Goal: Information Seeking & Learning: Learn about a topic

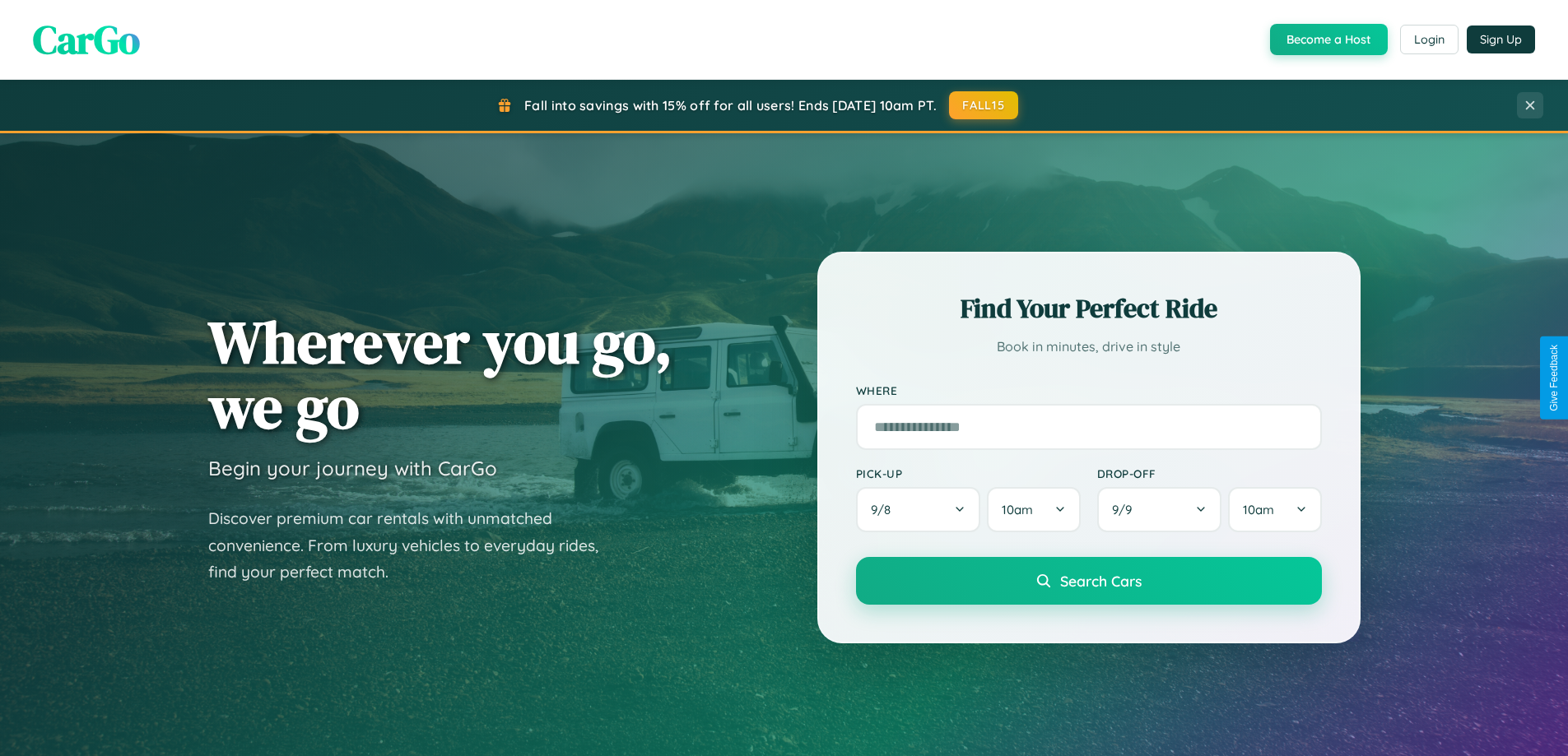
scroll to position [3166, 0]
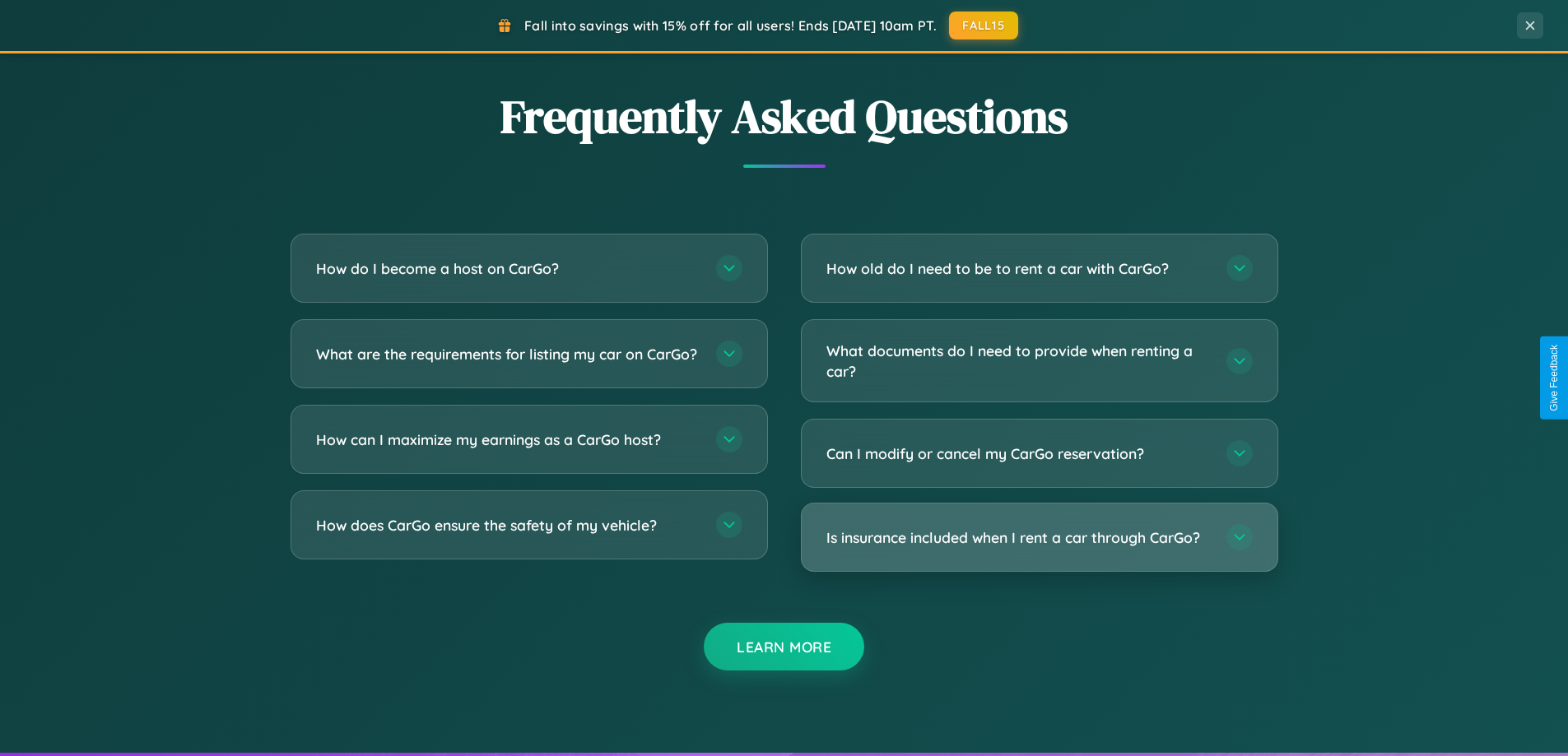
click at [1039, 537] on h3 "Is insurance included when I rent a car through CarGo?" at bounding box center [1017, 537] width 383 height 20
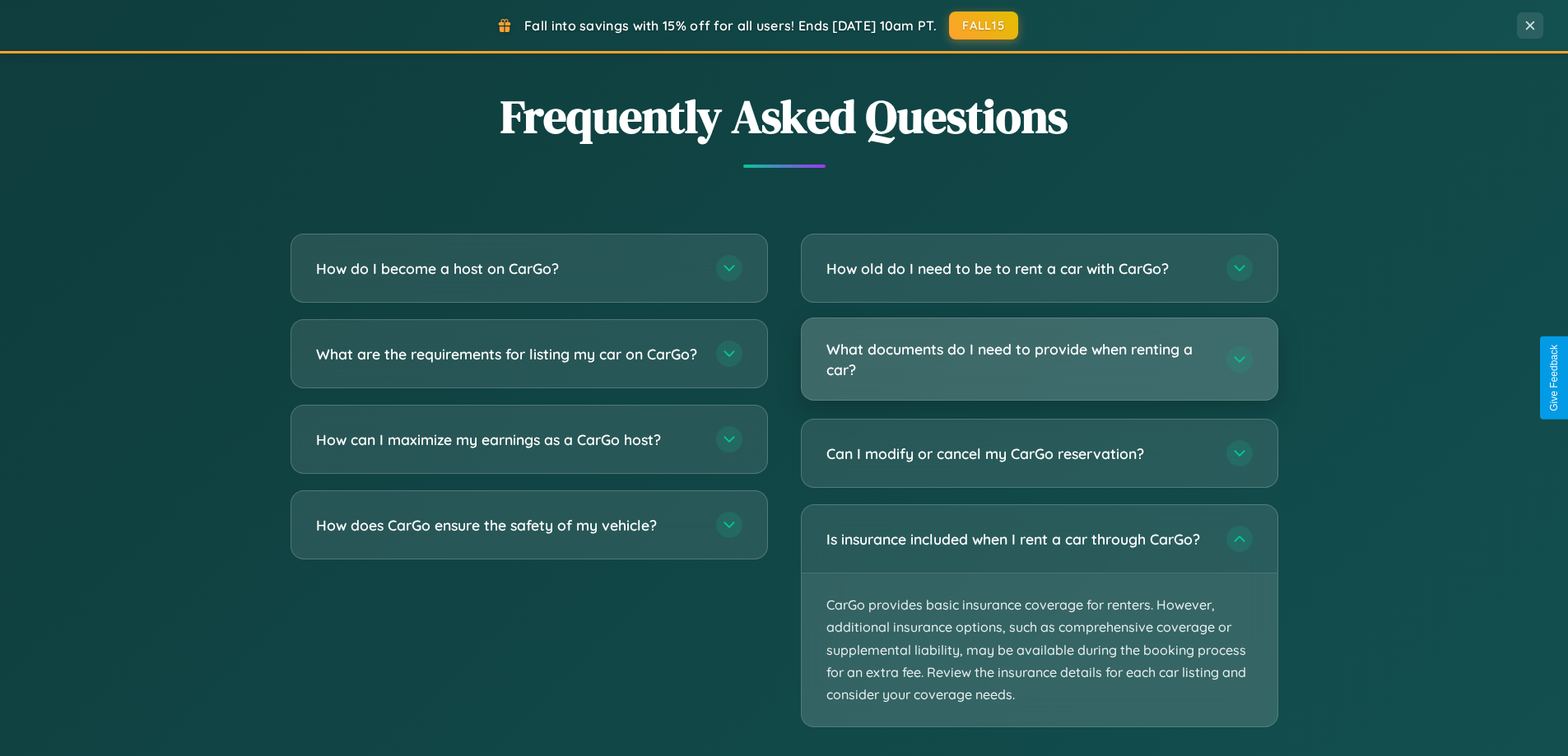
click at [1039, 358] on h3 "What documents do I need to provide when renting a car?" at bounding box center [1017, 359] width 383 height 40
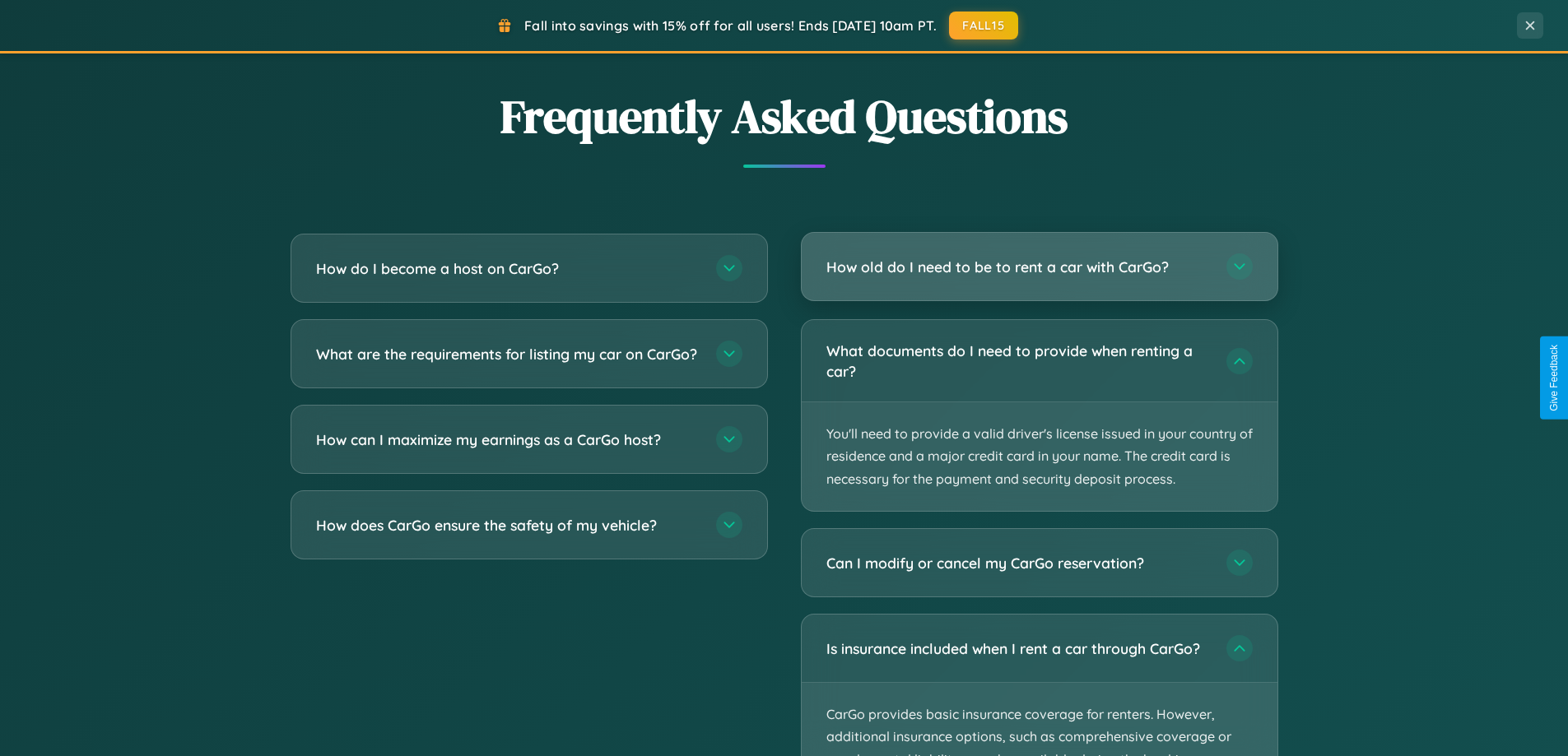
click at [1039, 268] on h3 "How old do I need to be to rent a car with CarGo?" at bounding box center [1017, 266] width 383 height 20
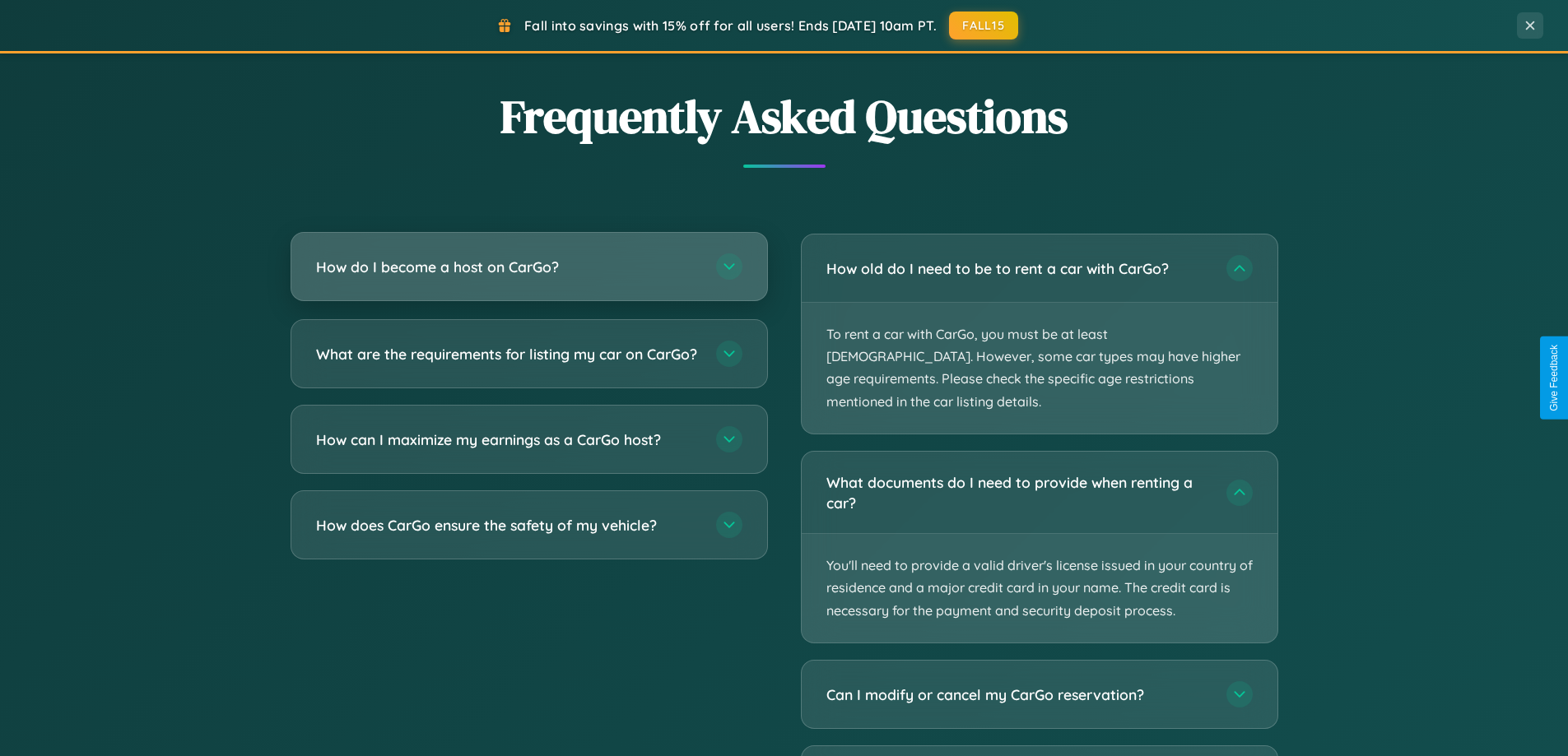
click at [528, 267] on h3 "How do I become a host on CarGo?" at bounding box center [507, 266] width 383 height 20
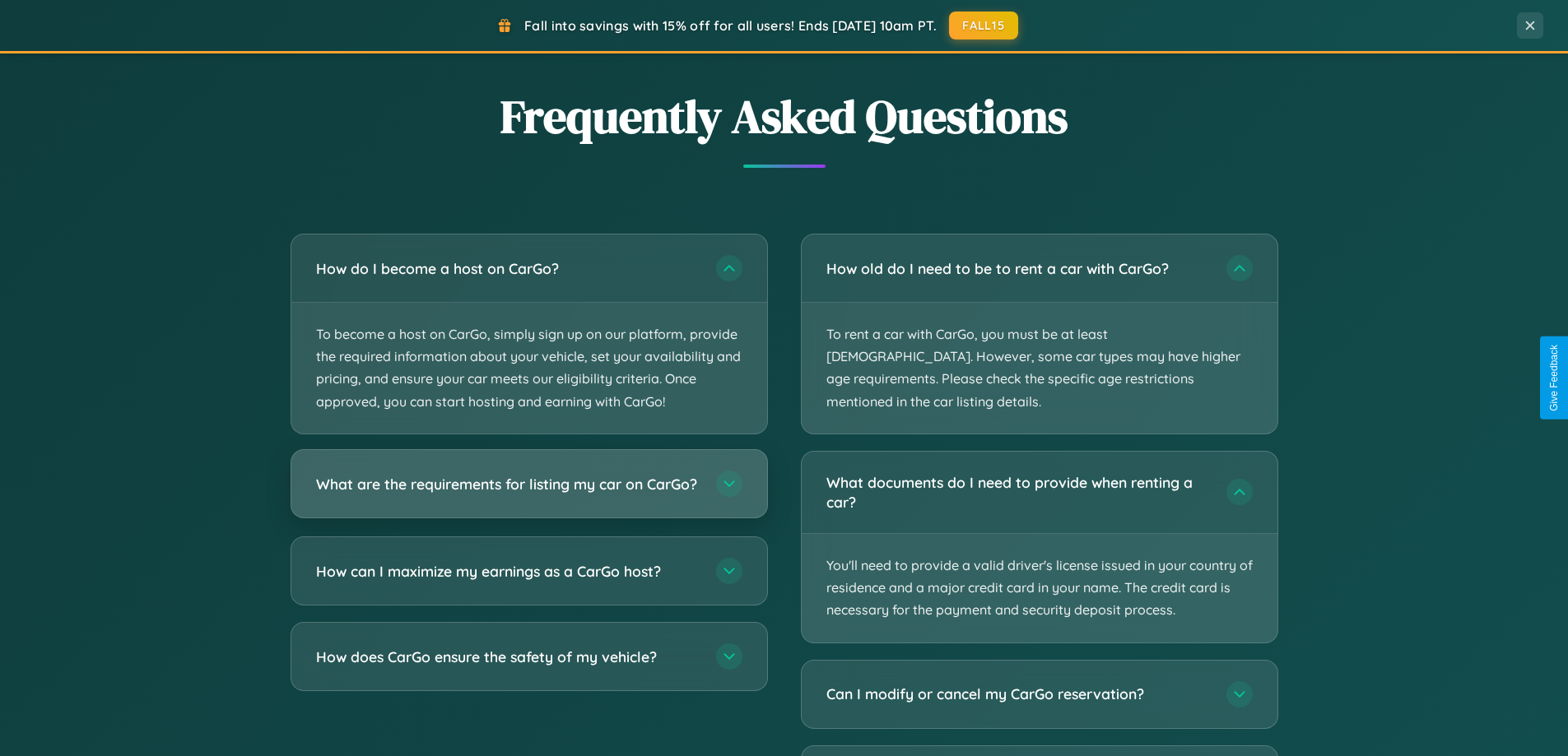
click at [528, 491] on h3 "What are the requirements for listing my car on CarGo?" at bounding box center [507, 482] width 383 height 20
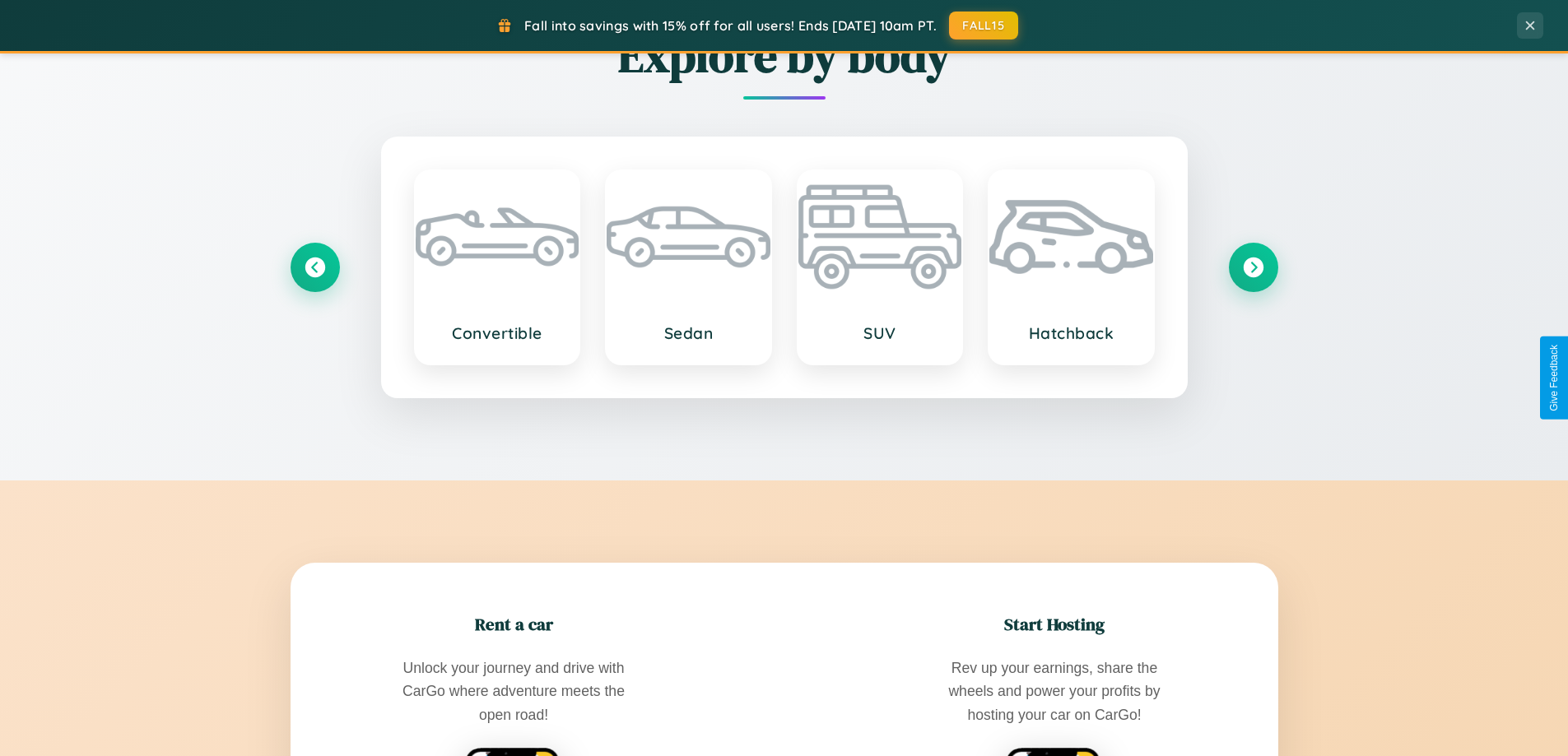
scroll to position [709, 0]
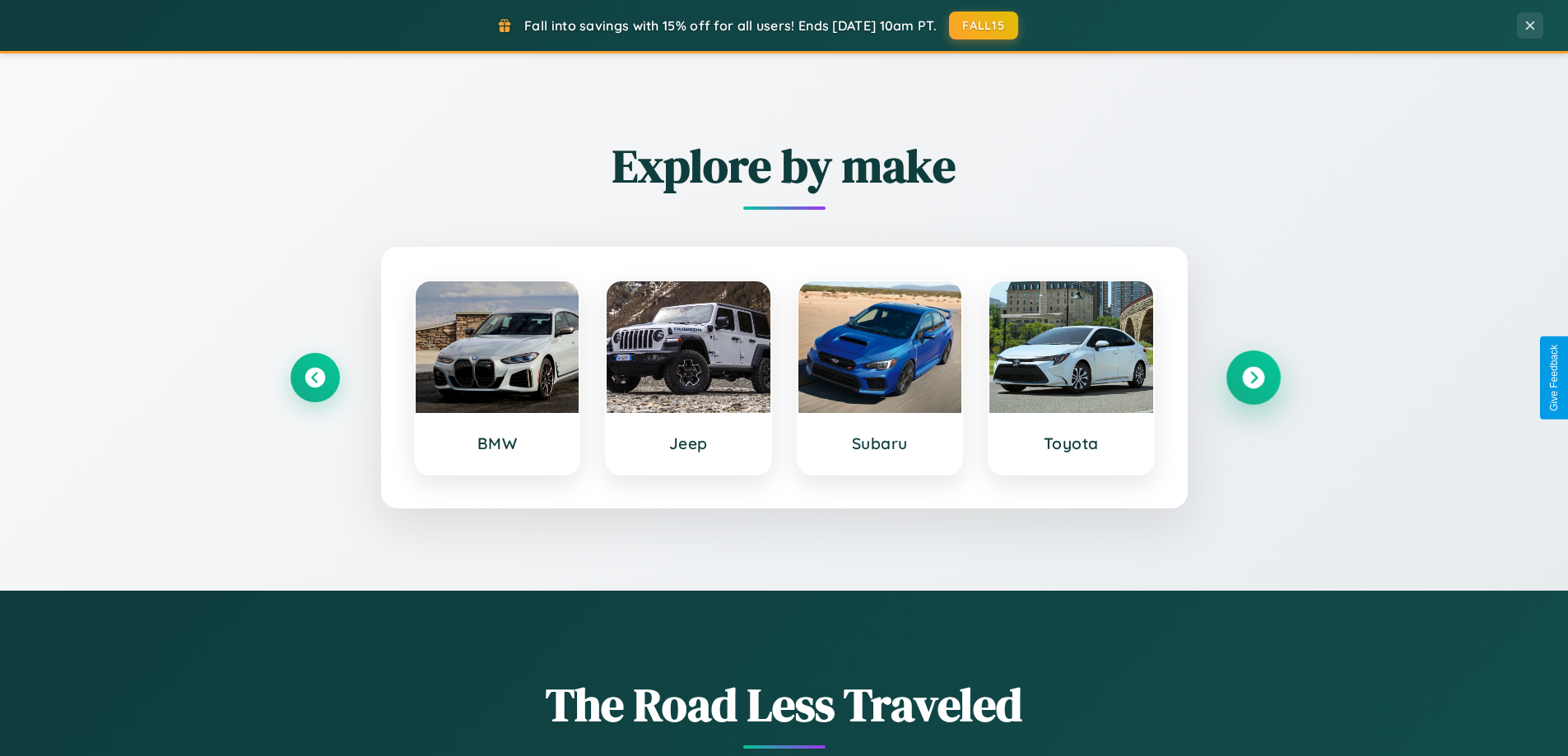
click at [1253, 378] on icon at bounding box center [1252, 378] width 22 height 22
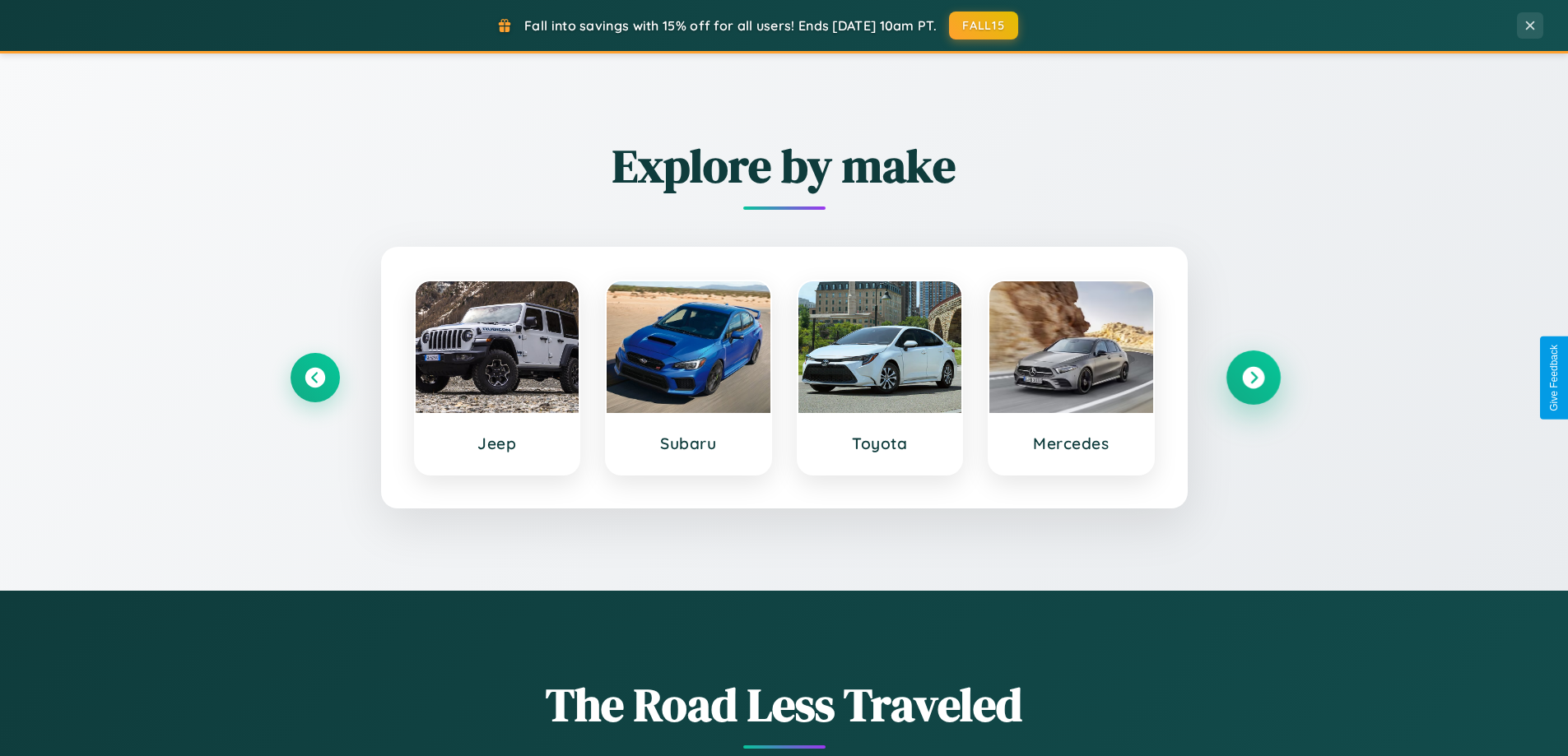
click at [1253, 378] on icon at bounding box center [1252, 378] width 22 height 22
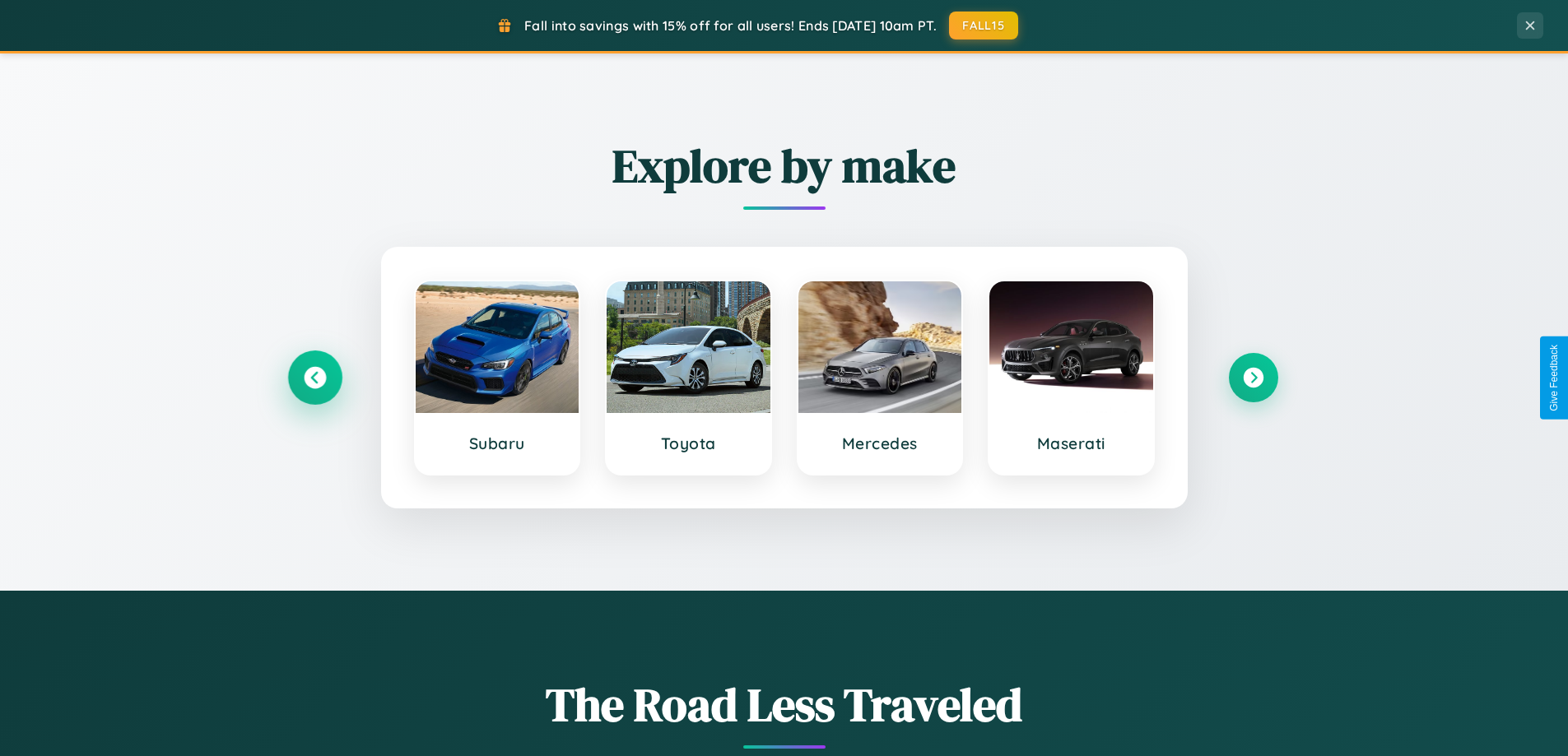
click at [314, 378] on icon at bounding box center [314, 378] width 22 height 22
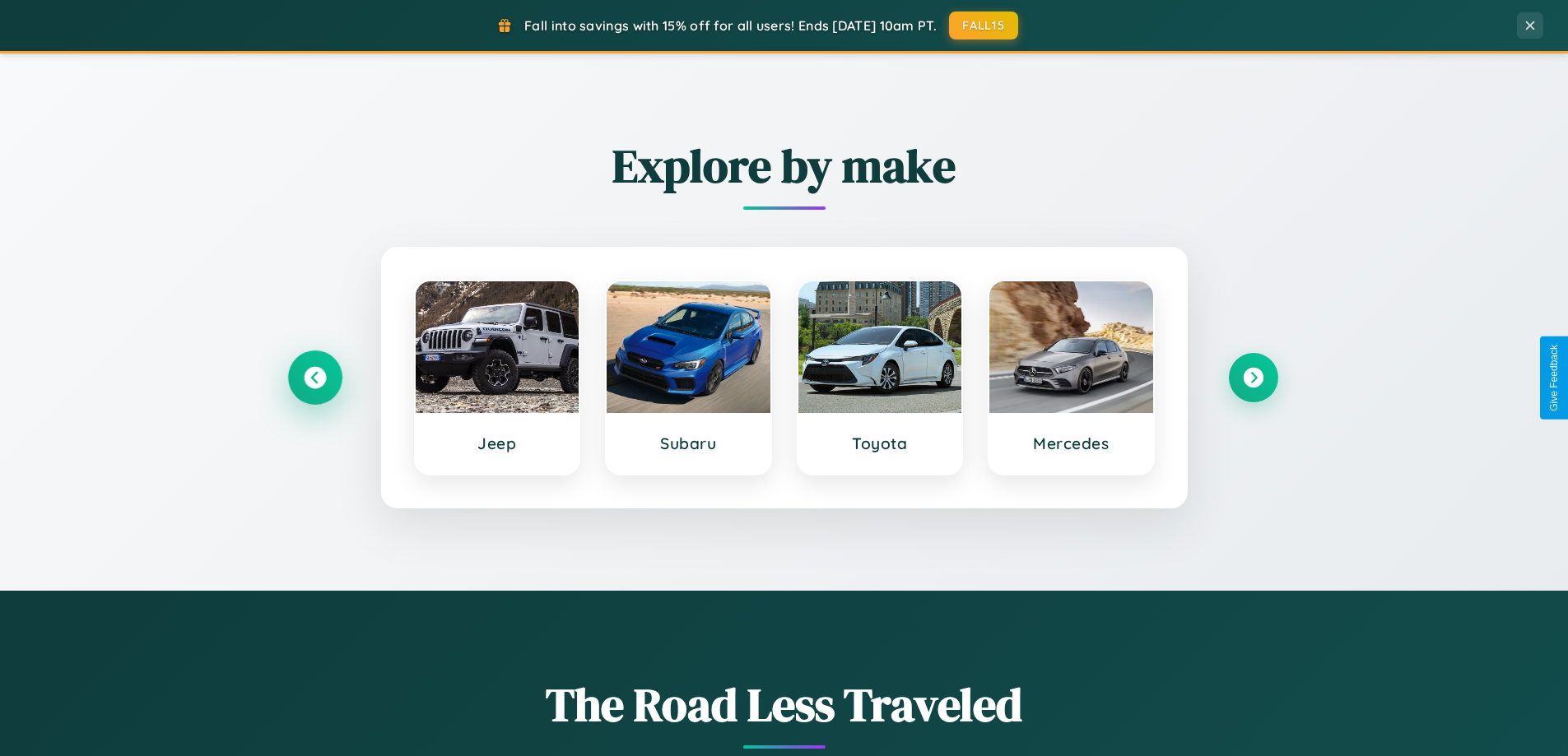
scroll to position [0, 0]
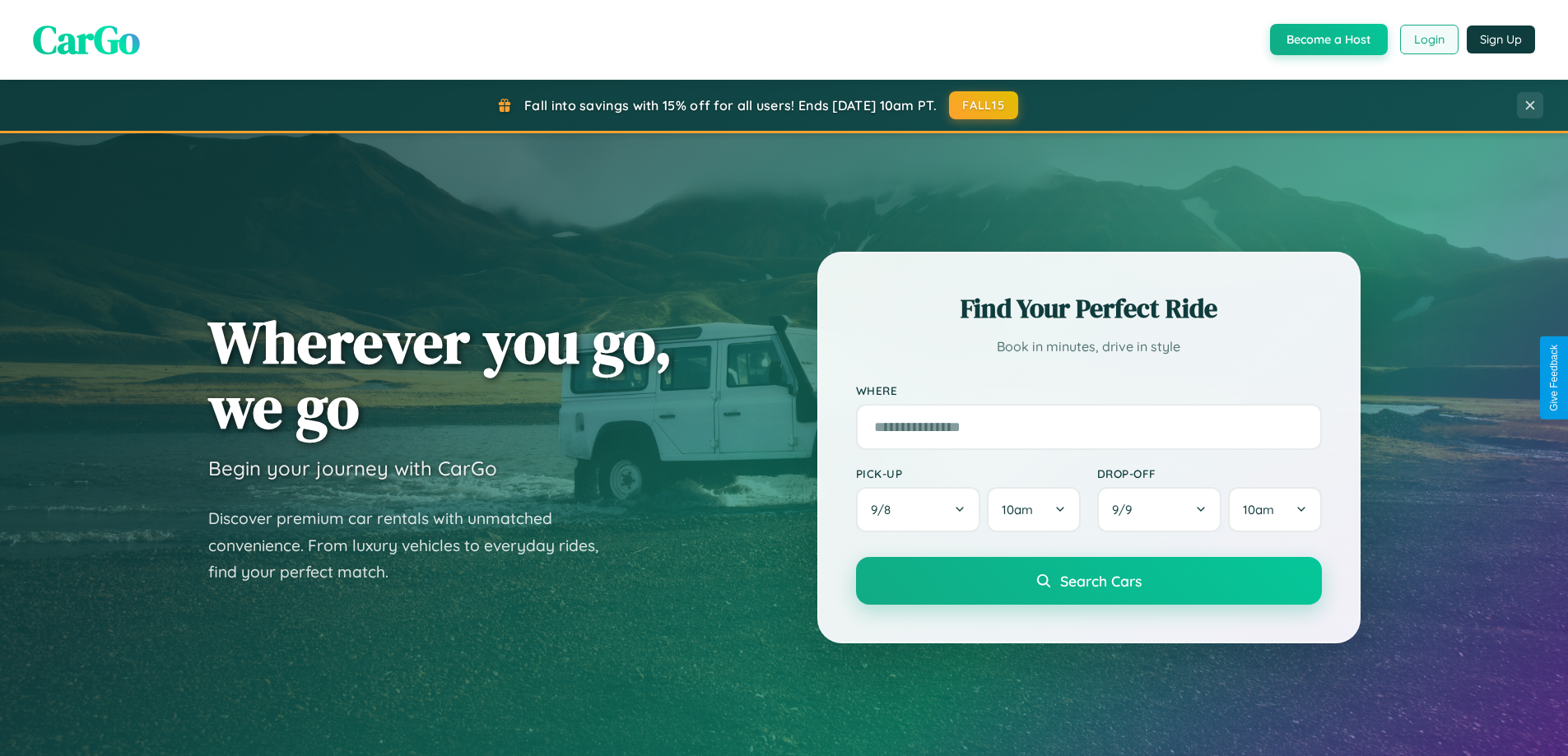
click at [1428, 39] on button "Login" at bounding box center [1429, 39] width 59 height 30
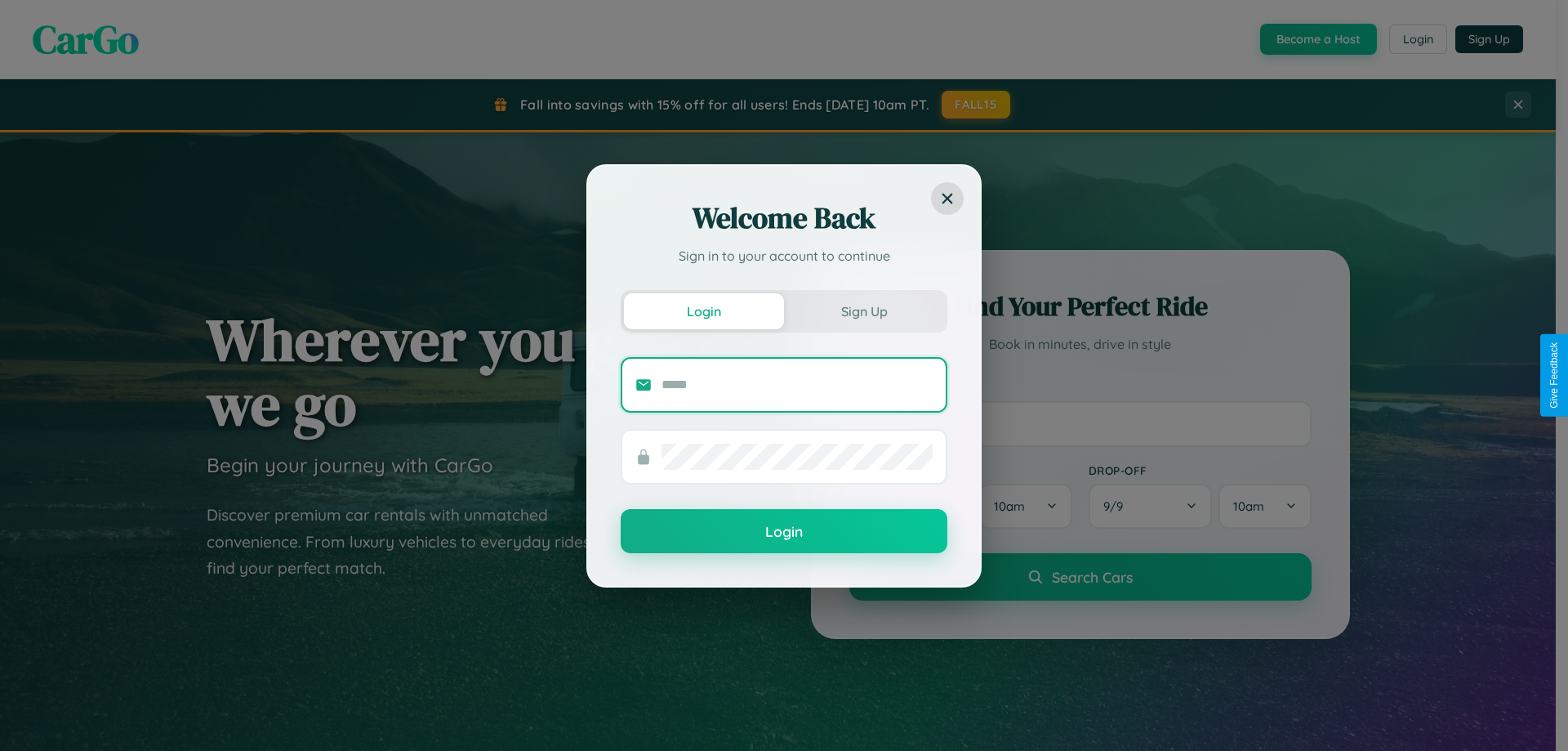
click at [797, 385] on input "text" at bounding box center [797, 385] width 271 height 26
type input "**********"
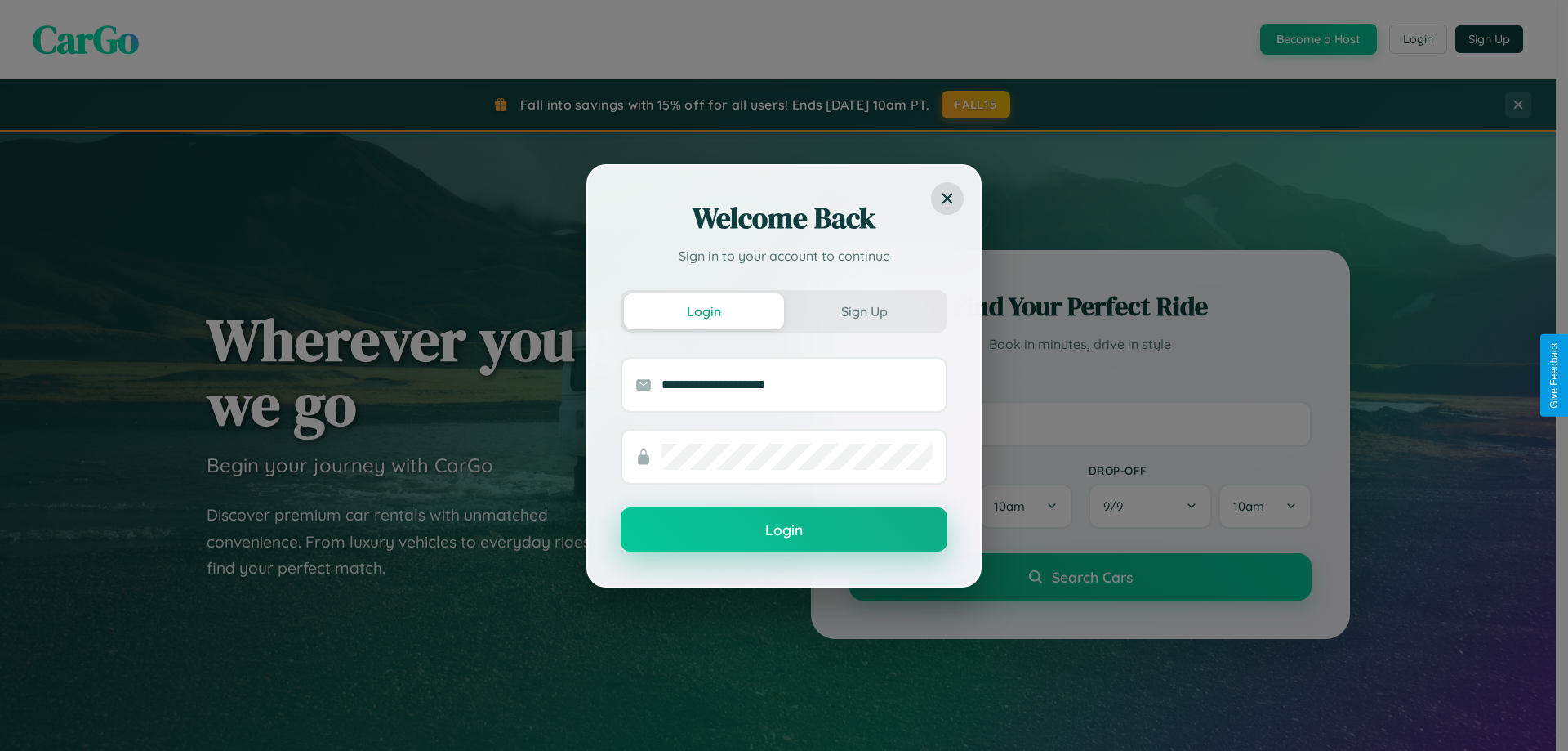
click at [784, 531] on button "Login" at bounding box center [784, 530] width 327 height 44
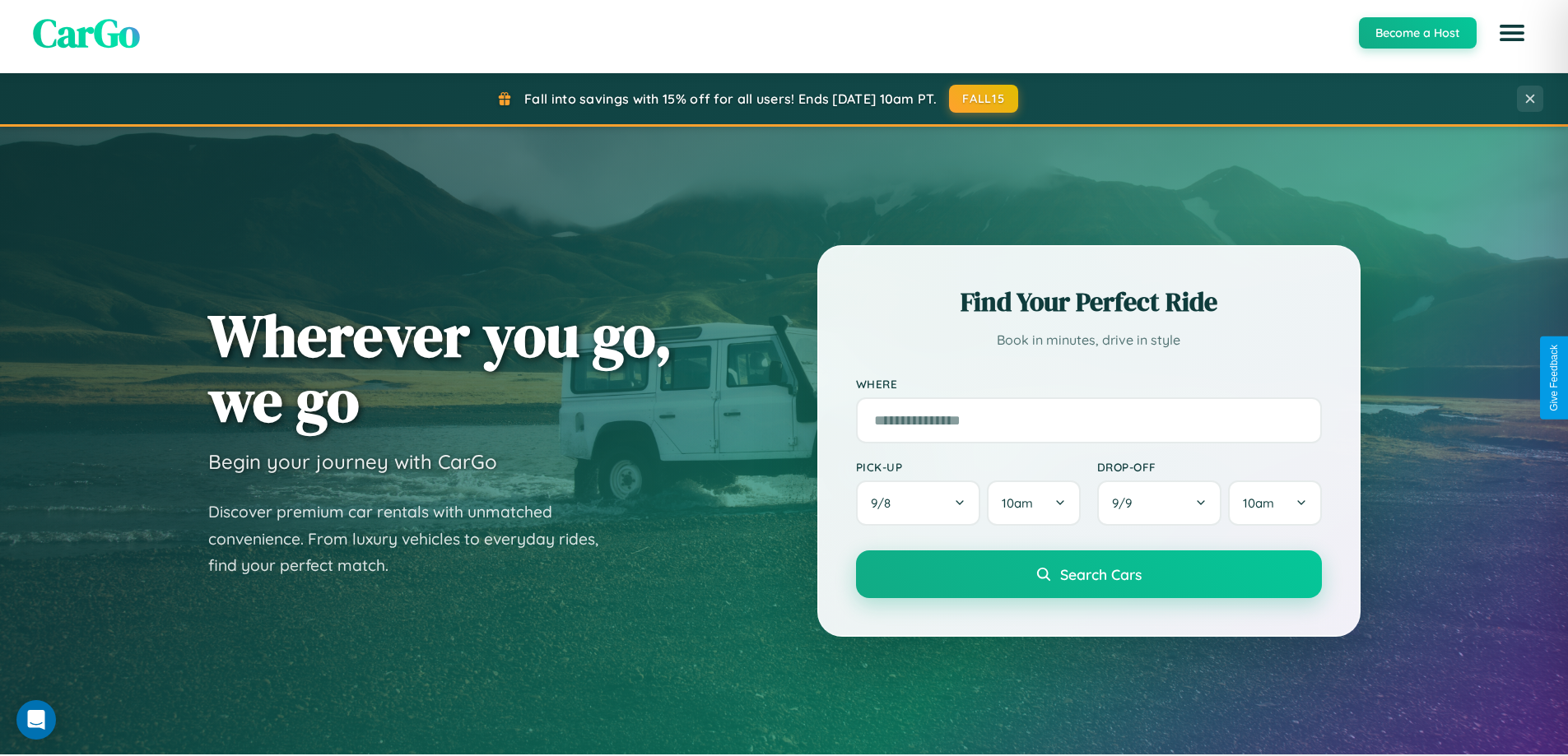
scroll to position [709, 0]
